Goal: Task Accomplishment & Management: Use online tool/utility

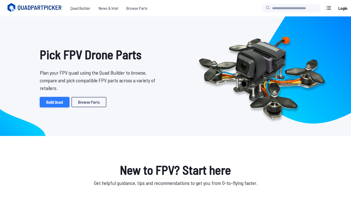
click at [60, 104] on link "Build Quad" at bounding box center [55, 102] width 30 height 10
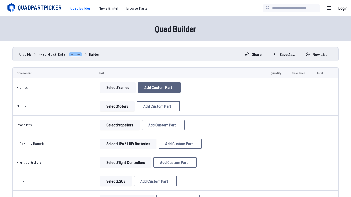
click at [151, 86] on span "Add Custom Part" at bounding box center [158, 88] width 28 height 4
select select "**********"
click at [230, 26] on button at bounding box center [224, 29] width 13 height 7
click at [120, 90] on button "Select Frames" at bounding box center [118, 87] width 36 height 10
click at [120, 89] on button "Select Frames" at bounding box center [118, 87] width 36 height 10
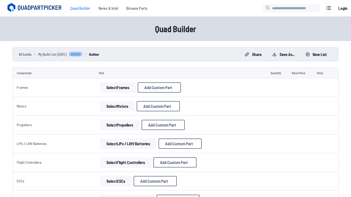
click at [120, 89] on button "Select Frames" at bounding box center [118, 87] width 36 height 10
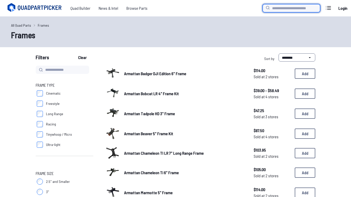
click at [289, 9] on input "search" at bounding box center [292, 8] width 58 height 8
click at [138, 42] on div "All Quad Parts Frames Frames" at bounding box center [175, 31] width 351 height 31
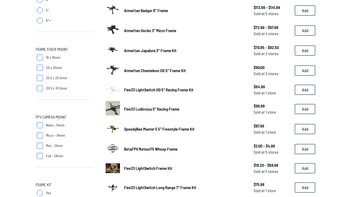
scroll to position [208, 0]
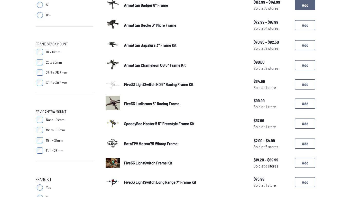
click at [295, 6] on button "Add" at bounding box center [305, 5] width 21 height 10
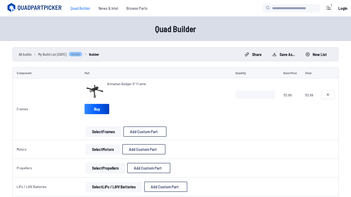
click at [329, 94] on icon at bounding box center [328, 95] width 4 height 4
type textarea "**********"
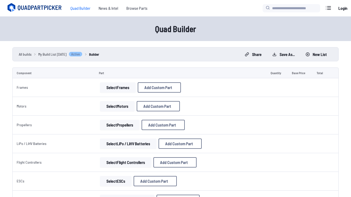
click at [116, 106] on button "Select Motors" at bounding box center [117, 106] width 35 height 10
click at [295, 6] on input "search" at bounding box center [292, 8] width 58 height 8
click at [295, 5] on input "search" at bounding box center [292, 8] width 58 height 8
drag, startPoint x: 102, startPoint y: 108, endPoint x: 295, endPoint y: 5, distance: 218.6
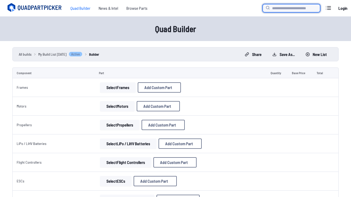
click at [102, 108] on button "Select Motors" at bounding box center [117, 106] width 35 height 10
click at [103, 107] on button "Select Motors" at bounding box center [117, 106] width 35 height 10
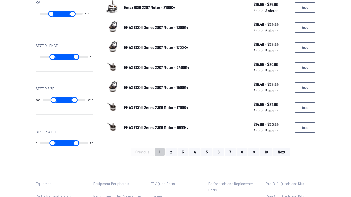
scroll to position [325, 0]
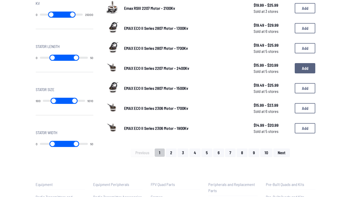
click at [298, 70] on button "Add" at bounding box center [305, 68] width 21 height 10
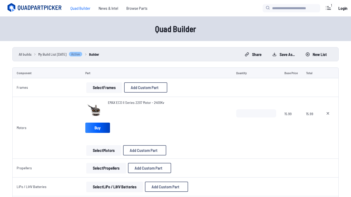
click at [105, 87] on button "Select Frames" at bounding box center [104, 87] width 36 height 10
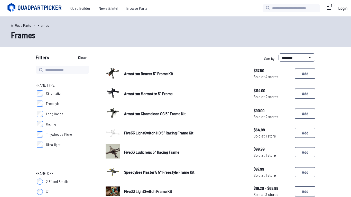
click at [106, 87] on img at bounding box center [113, 93] width 14 height 14
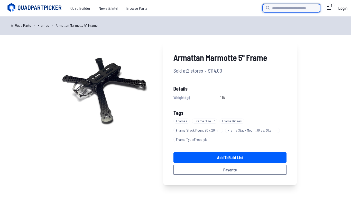
click at [296, 5] on input "search" at bounding box center [292, 8] width 58 height 8
click at [283, 23] on ul "All Quad Parts Frames Armattan Marmotte 5" Frame" at bounding box center [175, 25] width 329 height 5
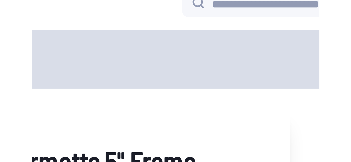
scroll to position [2, 0]
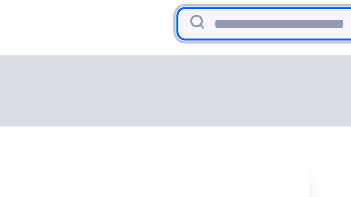
click at [293, 2] on input "search" at bounding box center [292, 6] width 58 height 8
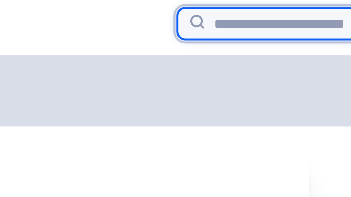
click at [293, 2] on input "search" at bounding box center [292, 6] width 58 height 8
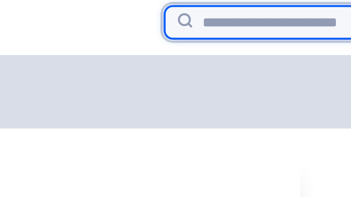
click at [295, 3] on input "search" at bounding box center [292, 6] width 58 height 8
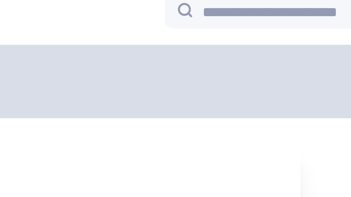
click at [279, 25] on ul "All Quad Parts Frames Armattan Marmotte 5" Frame" at bounding box center [175, 23] width 329 height 5
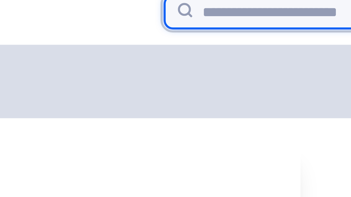
click at [296, 4] on input "search" at bounding box center [292, 6] width 58 height 8
